Goal: Information Seeking & Learning: Learn about a topic

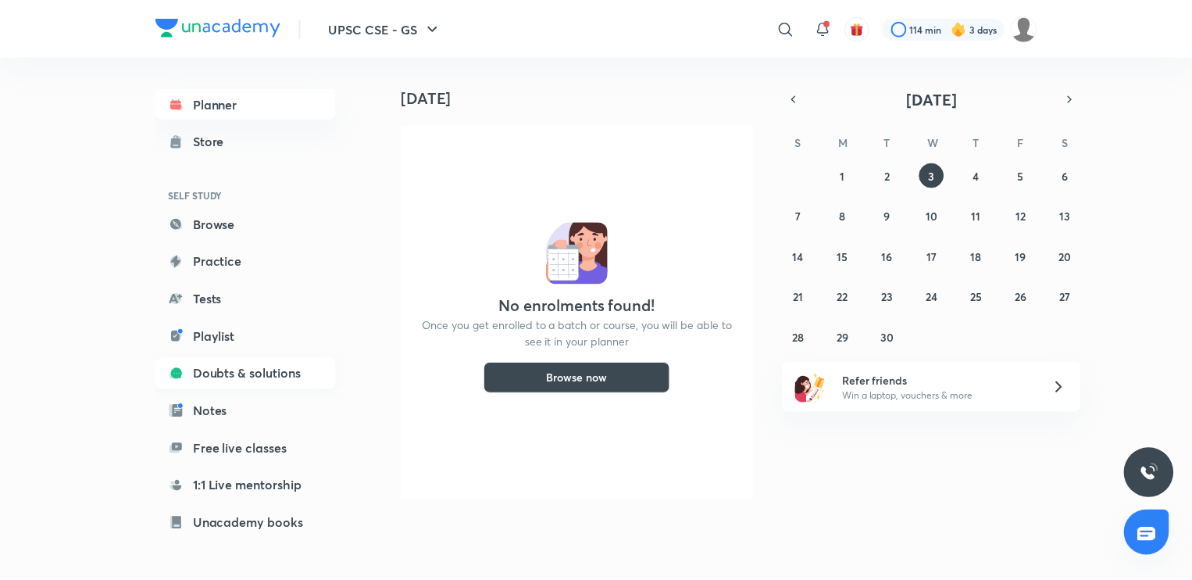
scroll to position [123, 0]
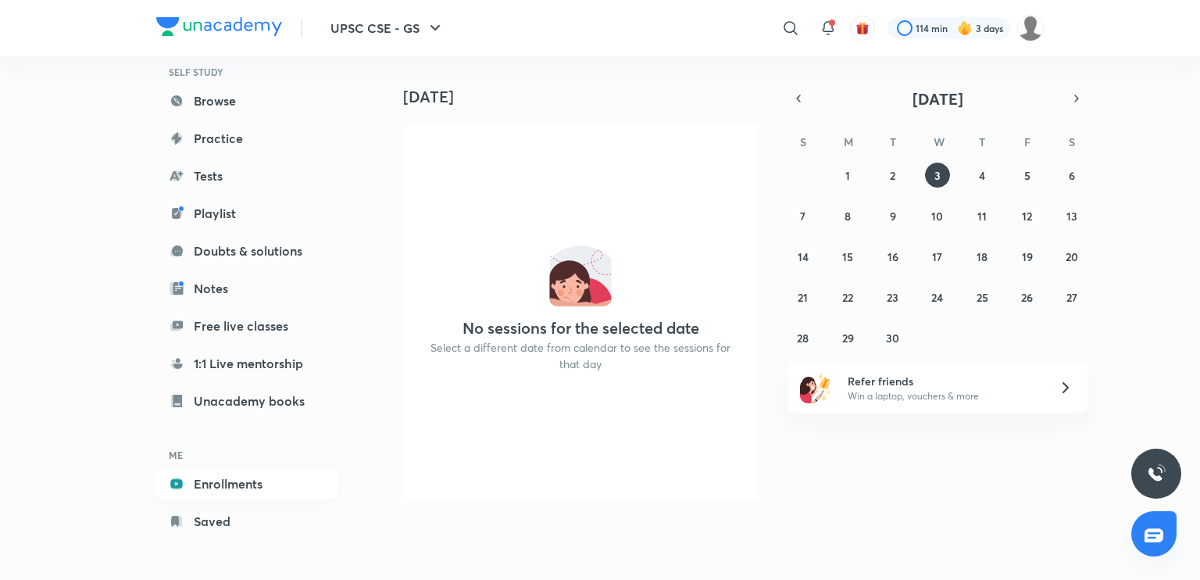
click at [233, 487] on link "Enrollments" at bounding box center [246, 483] width 181 height 31
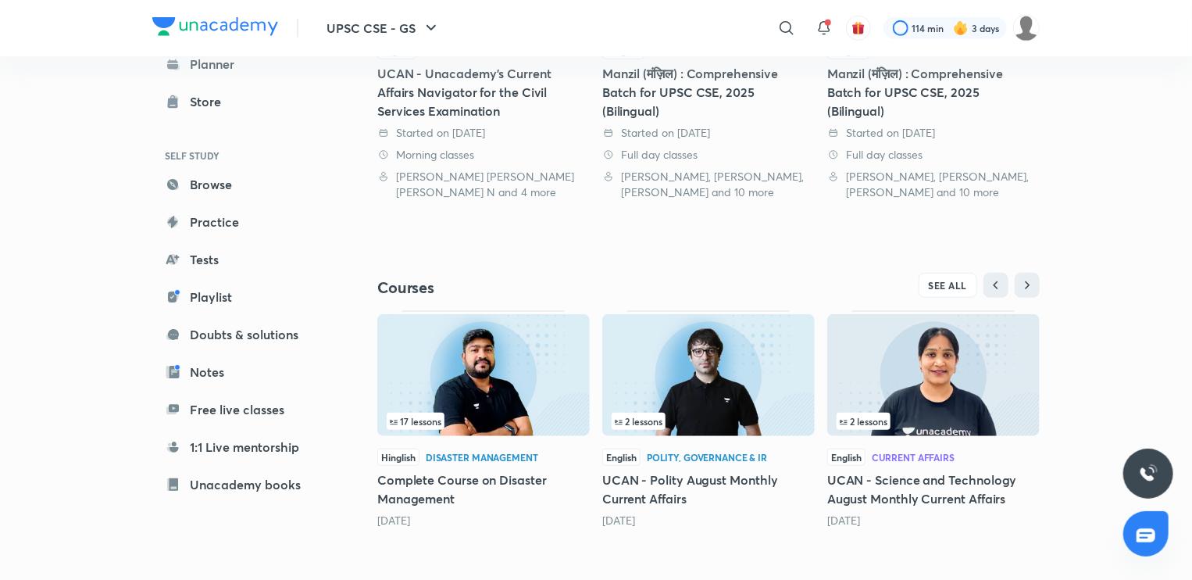
scroll to position [441, 0]
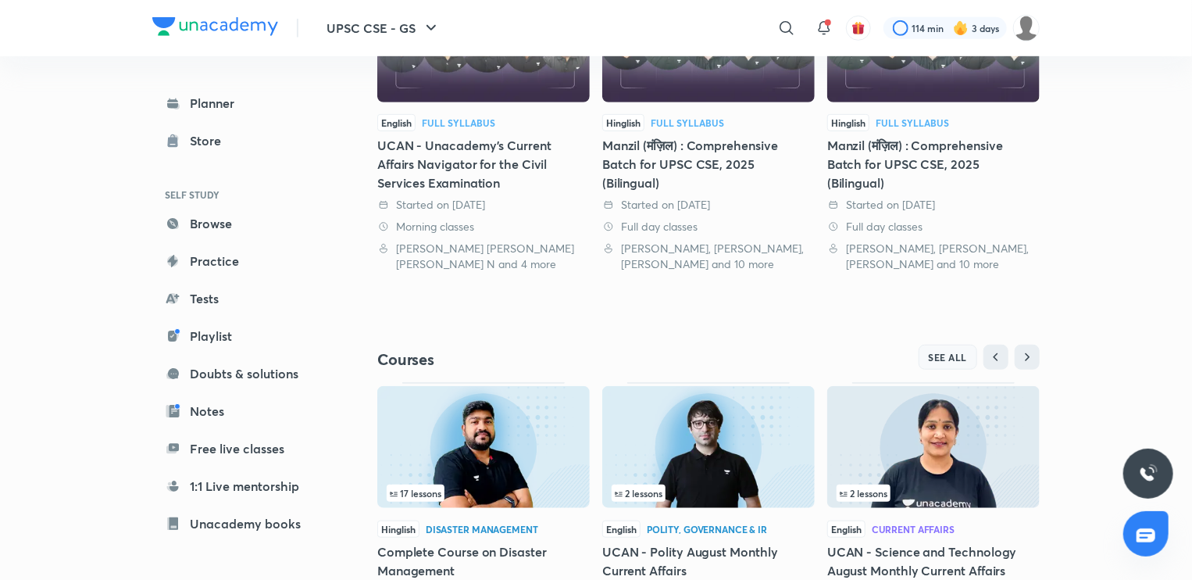
click at [934, 352] on span "SEE ALL" at bounding box center [948, 357] width 39 height 11
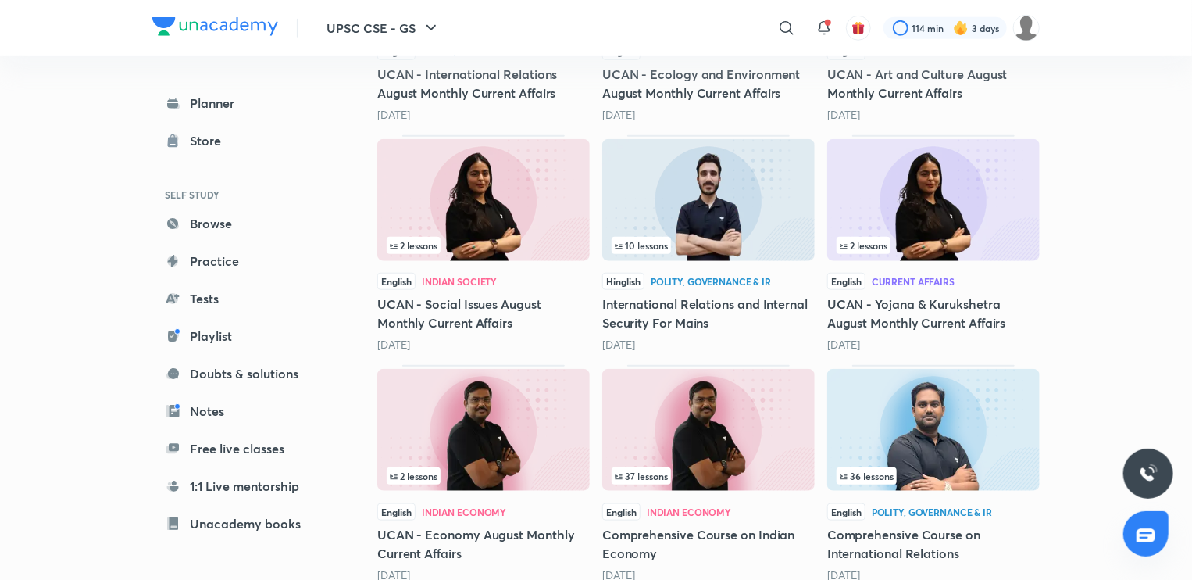
scroll to position [653, 0]
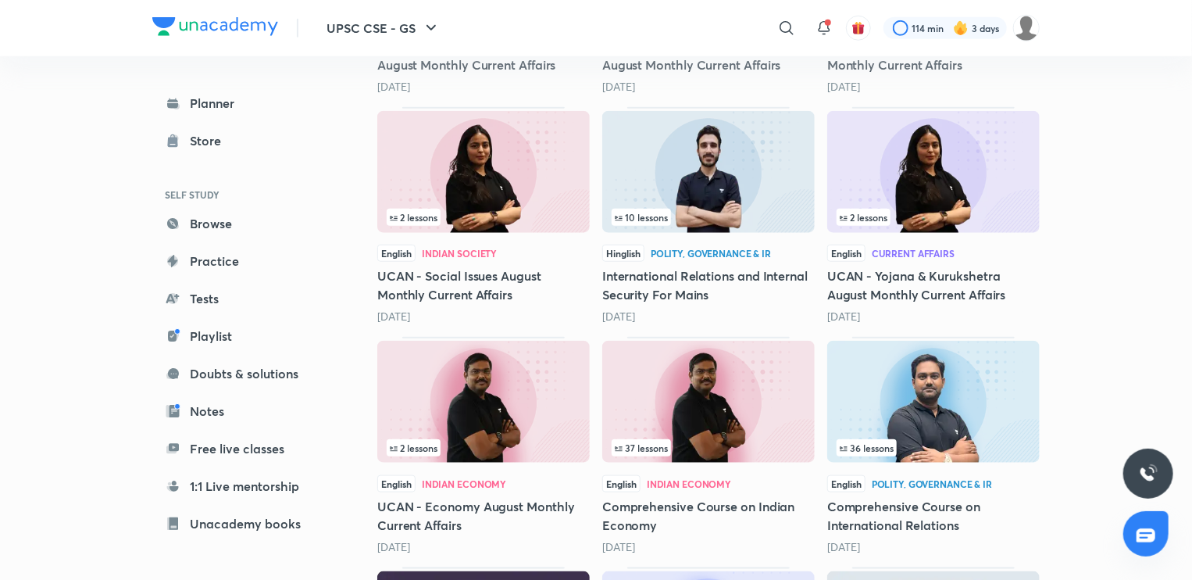
click at [700, 399] on img at bounding box center [708, 402] width 213 height 122
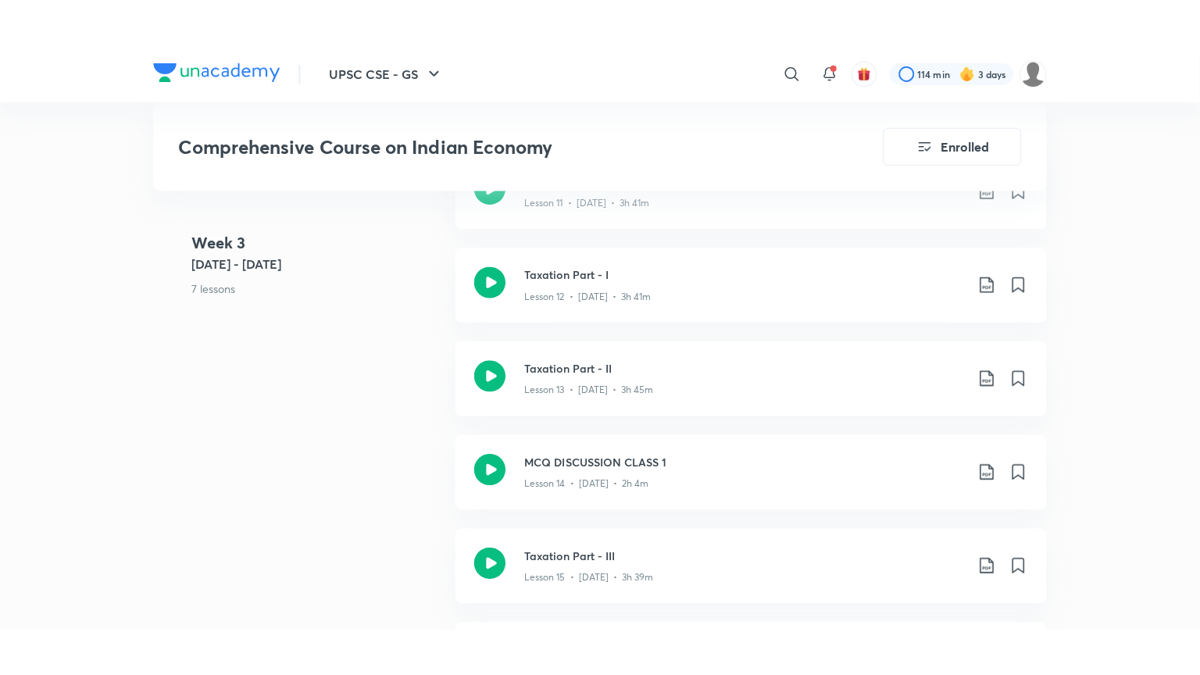
scroll to position [2140, 0]
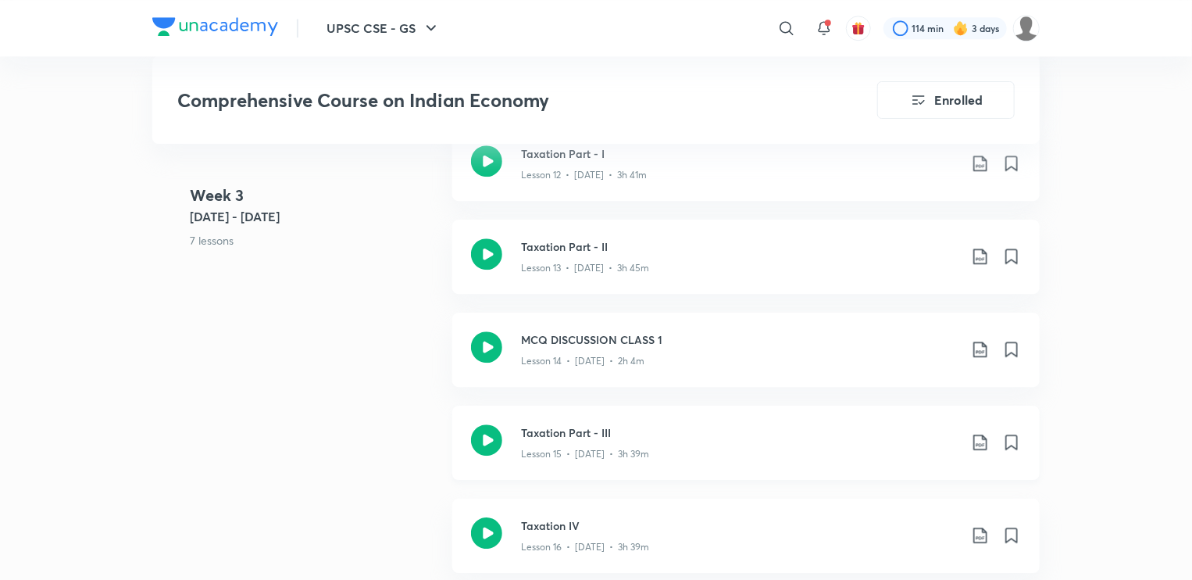
click at [613, 432] on h3 "Taxation Part - III" at bounding box center [740, 432] width 438 height 16
